Goal: Transaction & Acquisition: Purchase product/service

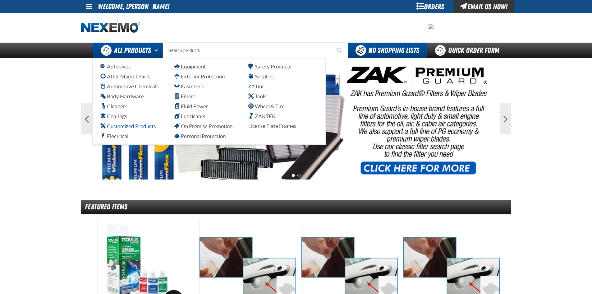
click at [123, 127] on span "Customized Products" at bounding box center [127, 126] width 55 height 6
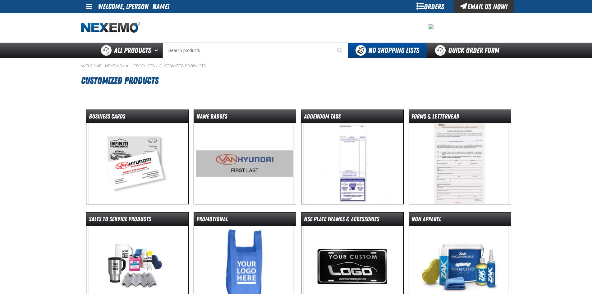
click at [123, 127] on img at bounding box center [137, 163] width 98 height 81
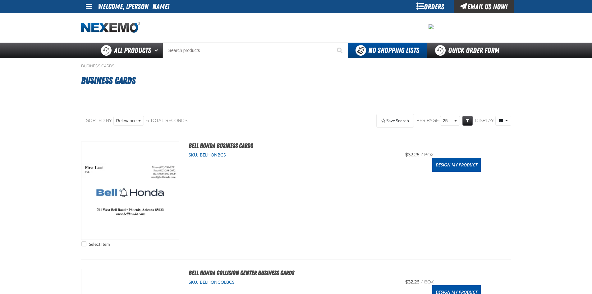
click at [428, 2] on div "Orders" at bounding box center [430, 6] width 47 height 13
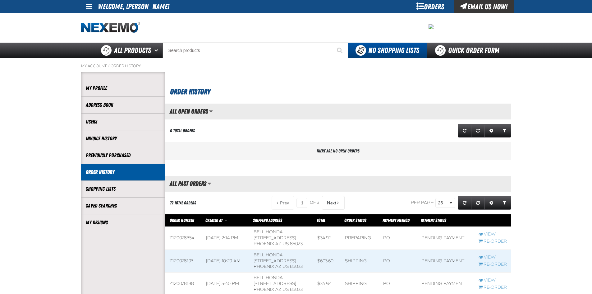
scroll to position [0, 0]
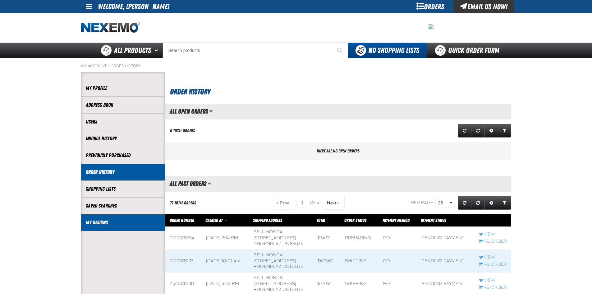
click at [120, 221] on link "My Designs" at bounding box center [123, 222] width 75 height 7
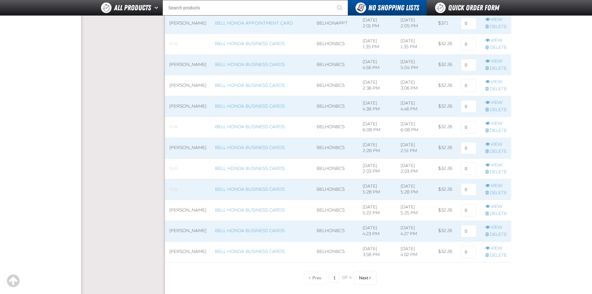
scroll to position [373, 0]
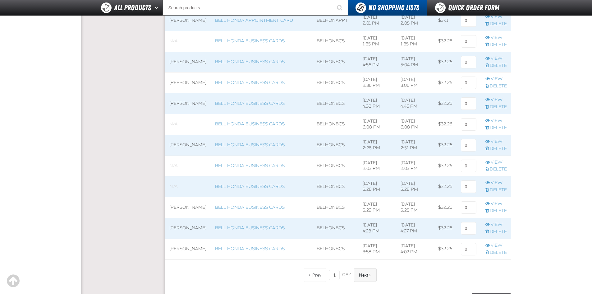
click at [365, 274] on span "Next" at bounding box center [363, 274] width 9 height 5
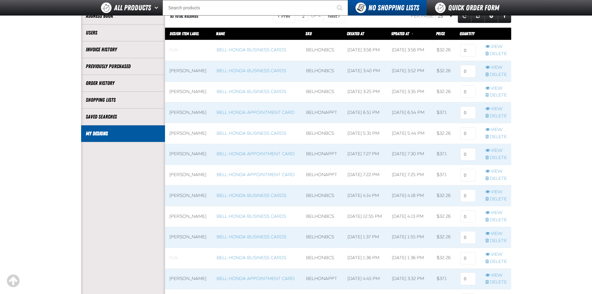
scroll to position [62, 0]
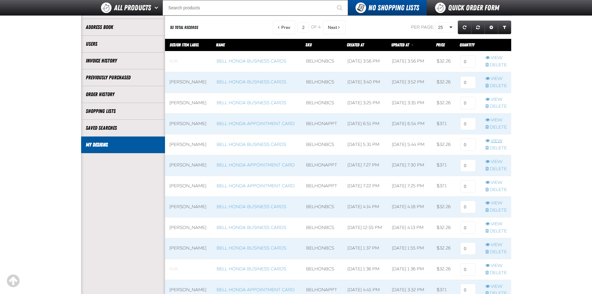
click at [495, 141] on link "View" at bounding box center [495, 141] width 21 height 6
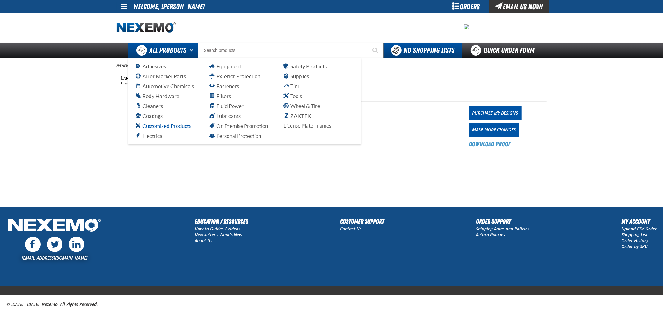
click at [168, 125] on span "Customized Products" at bounding box center [163, 126] width 55 height 6
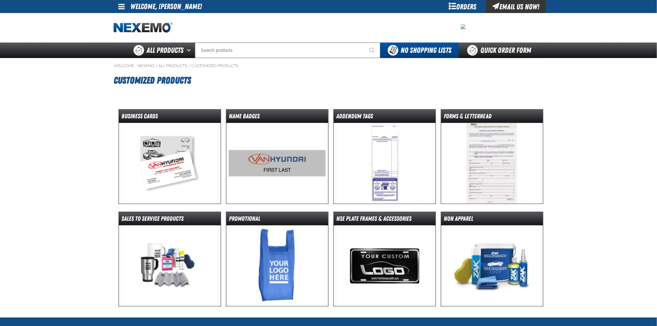
click at [173, 163] on img at bounding box center [170, 163] width 98 height 81
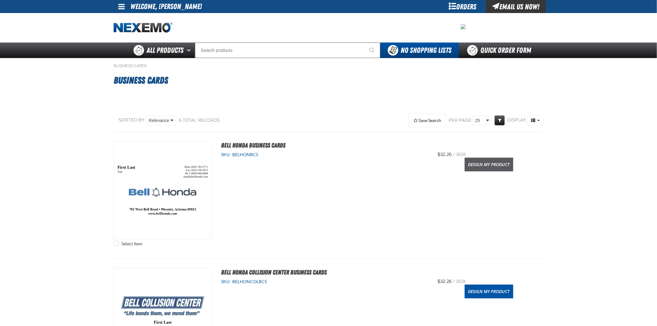
click at [489, 164] on link "Design My Product" at bounding box center [489, 165] width 48 height 14
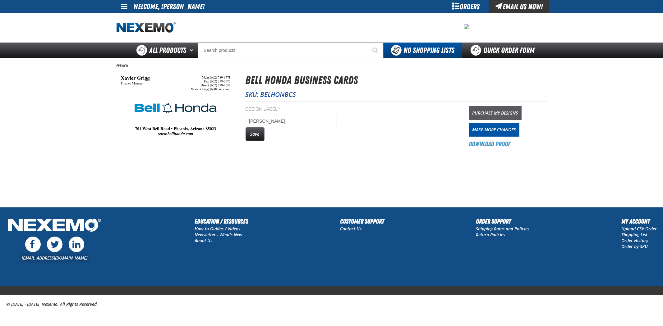
click at [486, 111] on link "Purchase My Designs" at bounding box center [495, 113] width 52 height 14
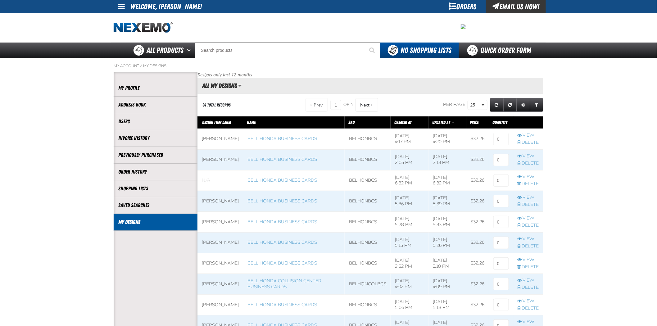
scroll to position [0, 0]
click at [499, 141] on input at bounding box center [502, 139] width 16 height 12
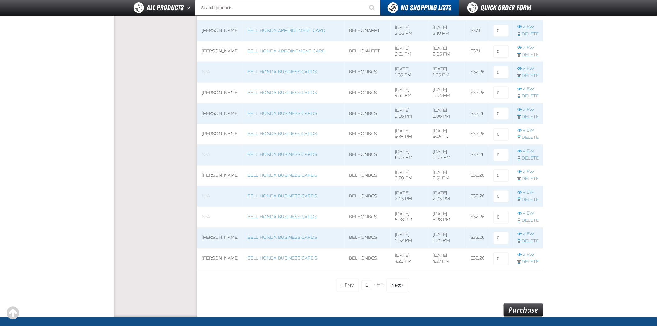
scroll to position [472, 0]
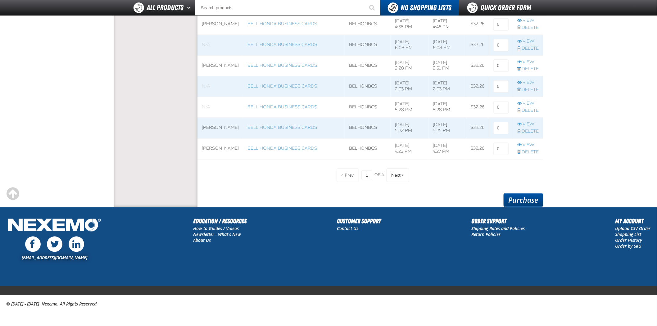
type input "1"
click at [506, 196] on link "Purchase" at bounding box center [524, 201] width 40 height 14
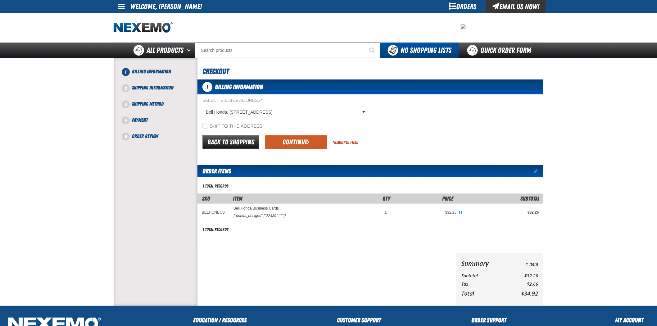
click at [321, 140] on button "Continue" at bounding box center [296, 142] width 62 height 14
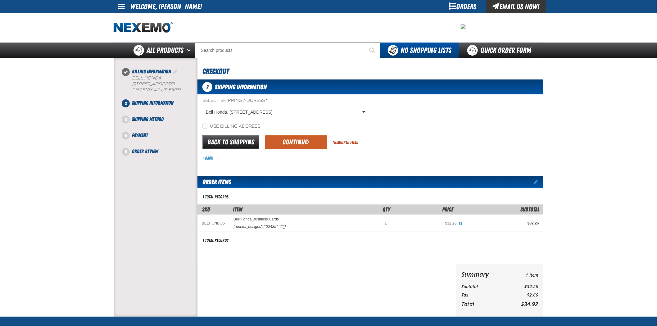
click at [321, 140] on button "Continue" at bounding box center [296, 142] width 62 height 14
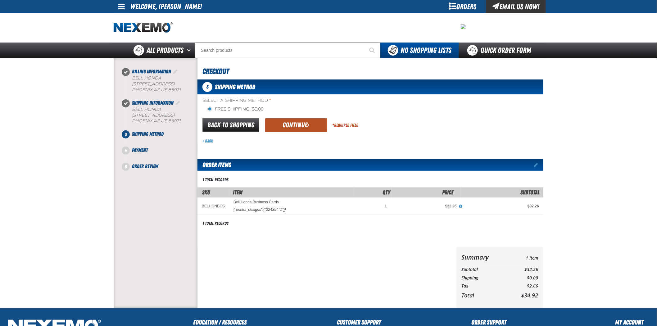
click at [311, 127] on button "Continue" at bounding box center [296, 125] width 62 height 14
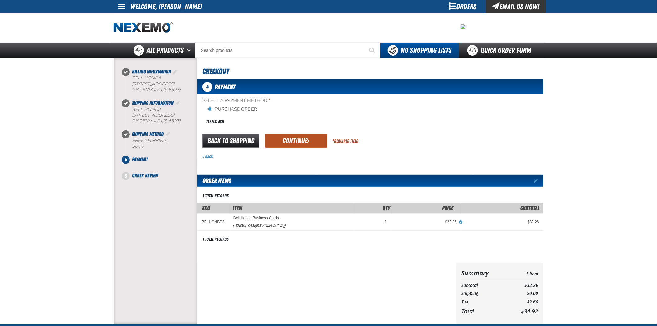
click at [316, 136] on button "Continue" at bounding box center [296, 141] width 62 height 14
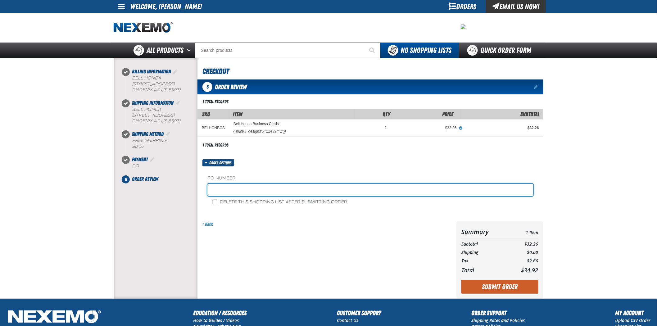
click at [314, 193] on input "text" at bounding box center [371, 190] width 326 height 12
click at [321, 195] on input "0819" at bounding box center [371, 190] width 326 height 12
type input "081925FS"
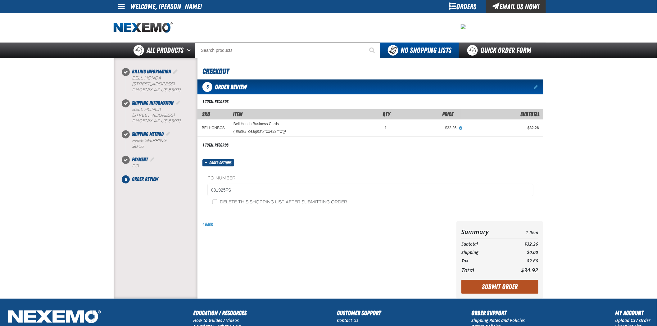
click at [517, 291] on button "Submit Order" at bounding box center [500, 287] width 77 height 14
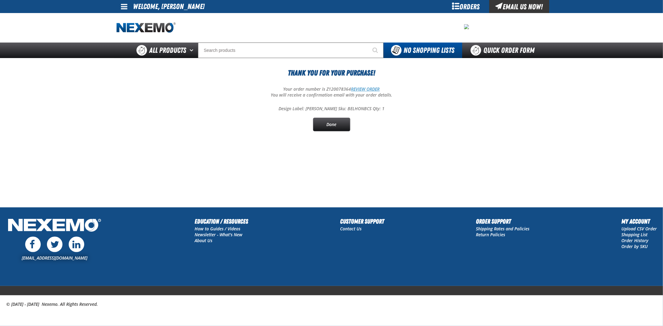
click at [373, 89] on link "REVIEW ORDER" at bounding box center [365, 89] width 29 height 6
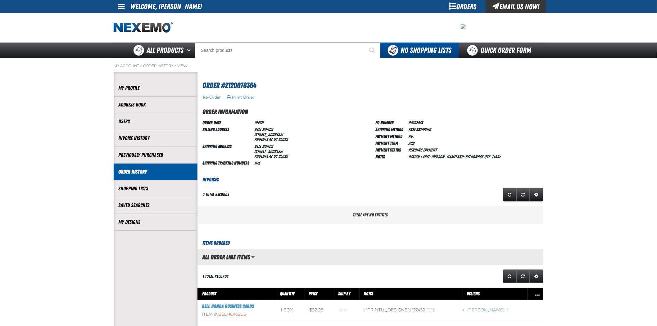
scroll to position [0, 0]
